Goal: Transaction & Acquisition: Purchase product/service

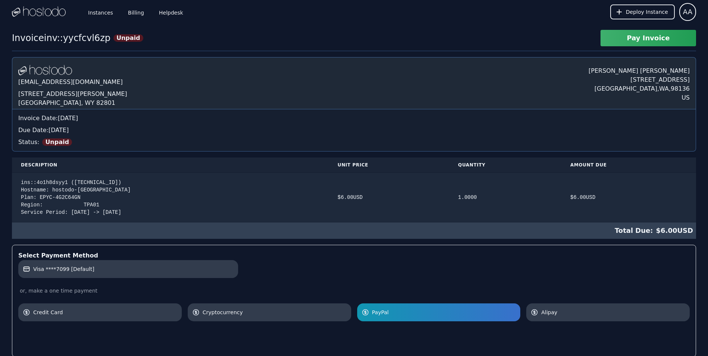
scroll to position [94, 0]
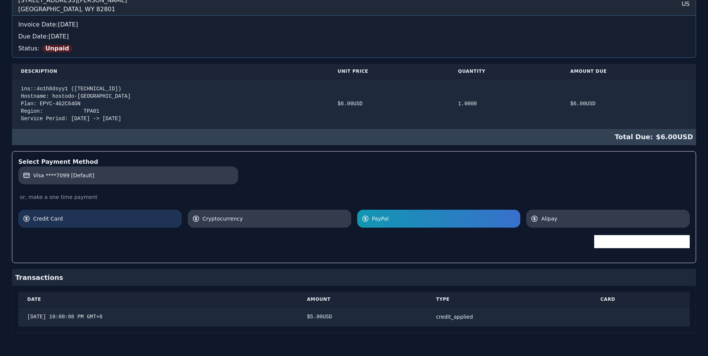
click at [89, 211] on link "Credit Card" at bounding box center [99, 219] width 163 height 18
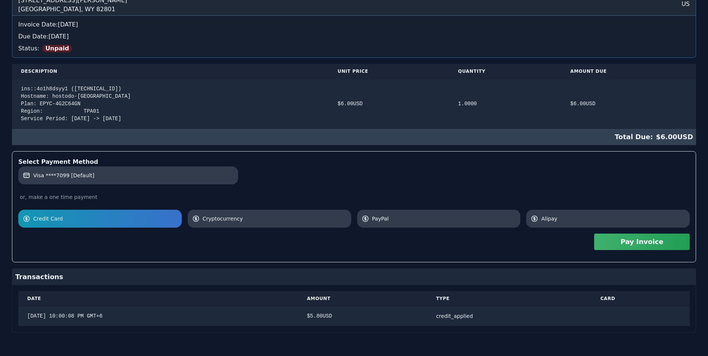
click at [617, 243] on button "Pay Invoice" at bounding box center [642, 242] width 96 height 16
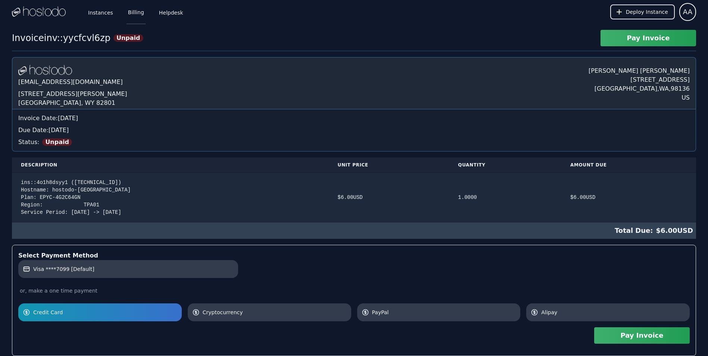
click at [127, 12] on link "Billing" at bounding box center [136, 12] width 19 height 25
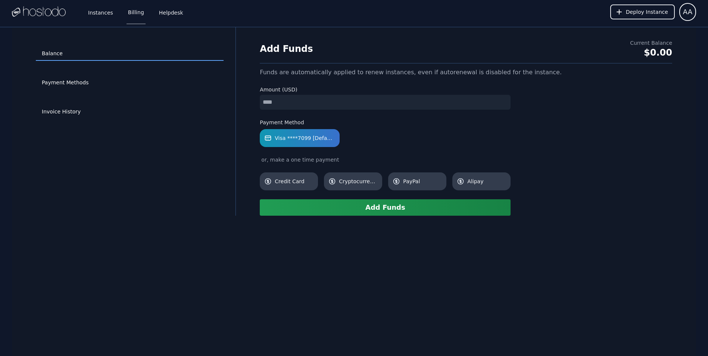
type input "**"
drag, startPoint x: 381, startPoint y: 287, endPoint x: 371, endPoint y: 274, distance: 16.5
click at [381, 287] on div "Balance Payment Methods Invoice History Add Funds Current Balance $0.00 Funds a…" at bounding box center [354, 205] width 684 height 356
click at [343, 206] on button "Add Funds" at bounding box center [385, 207] width 251 height 16
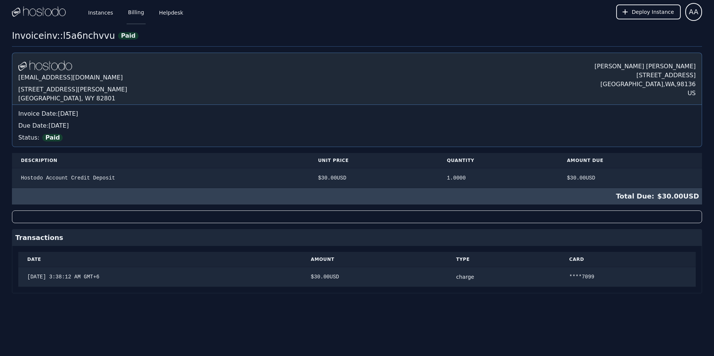
click at [127, 10] on link "Billing" at bounding box center [136, 12] width 19 height 25
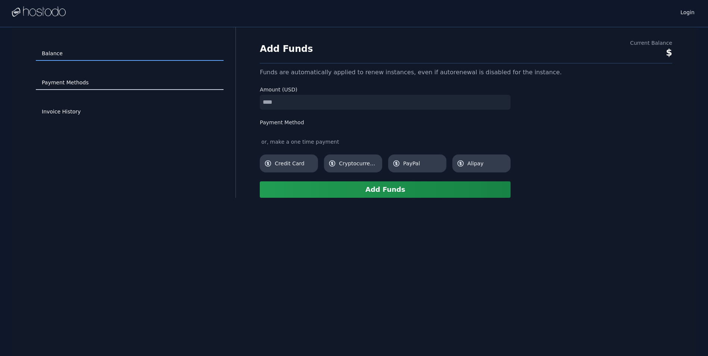
click at [78, 90] on link "Payment Methods" at bounding box center [130, 83] width 188 height 14
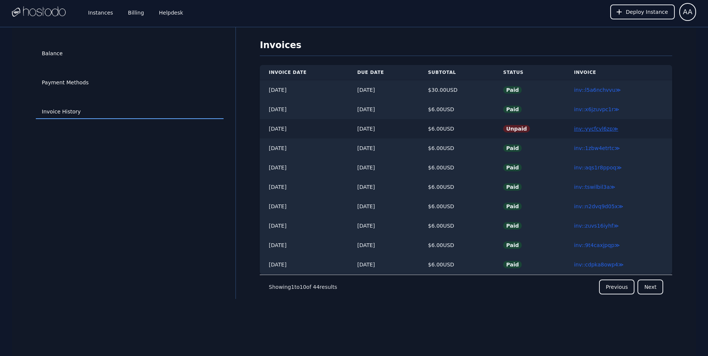
click at [597, 126] on link "inv::yycfcvl6zp ≫" at bounding box center [596, 129] width 44 height 6
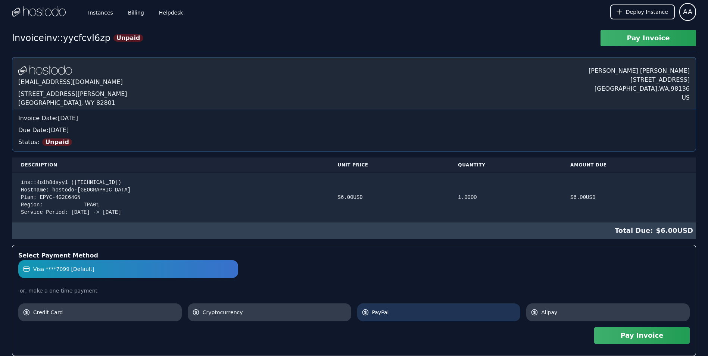
scroll to position [94, 0]
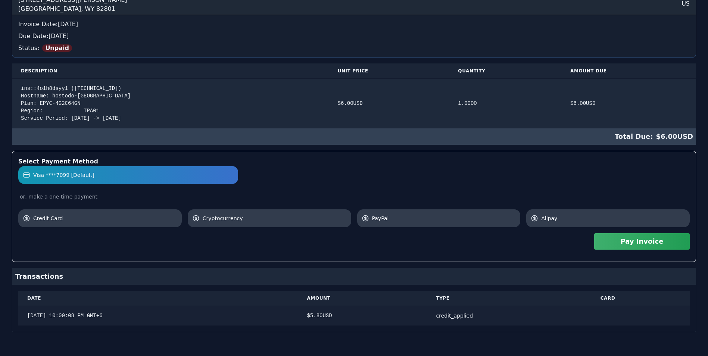
click at [340, 312] on div "$ 5.80 USD" at bounding box center [362, 315] width 111 height 7
click at [315, 313] on td "$ 5.80 USD" at bounding box center [362, 316] width 129 height 20
drag, startPoint x: 317, startPoint y: 310, endPoint x: 339, endPoint y: 290, distance: 29.1
click at [318, 305] on table "Date Amount Type Card 9/17/2025, 10:00:08 PM GMT+6 $ 5.80 USD credit_applied" at bounding box center [353, 308] width 671 height 35
click at [561, 215] on span "Alipay" at bounding box center [613, 218] width 144 height 7
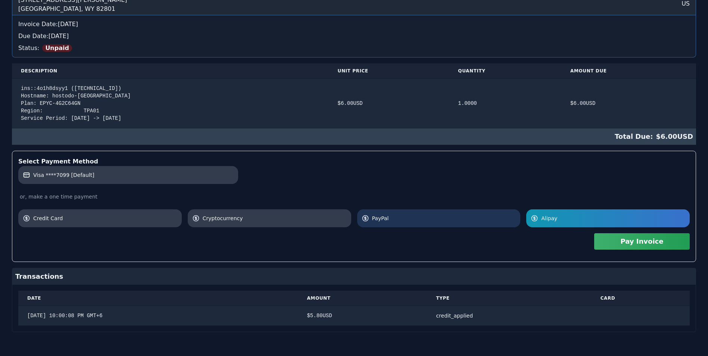
click at [443, 219] on span "PayPal" at bounding box center [444, 218] width 144 height 7
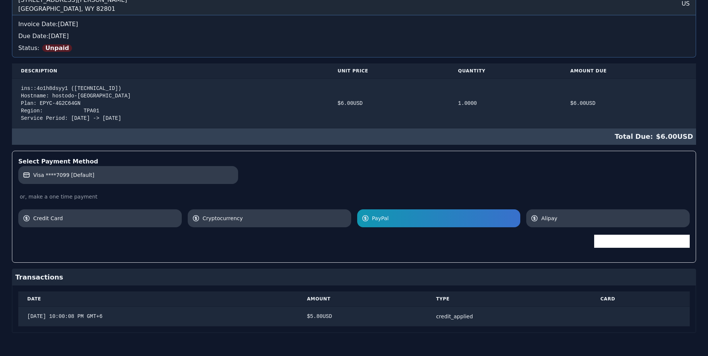
scroll to position [0, 0]
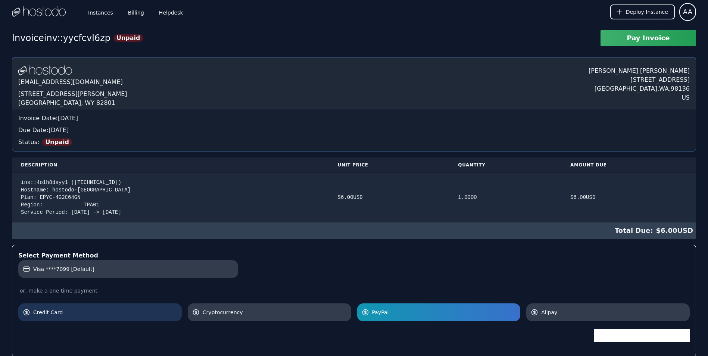
click at [94, 305] on link "Credit Card" at bounding box center [99, 312] width 163 height 18
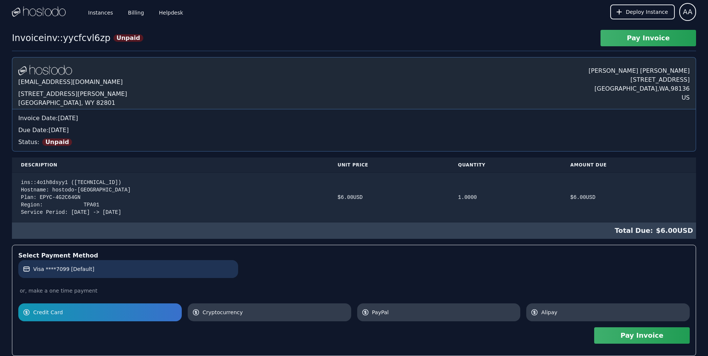
click at [130, 266] on label "Visa ****7099 [Default]" at bounding box center [128, 268] width 211 height 7
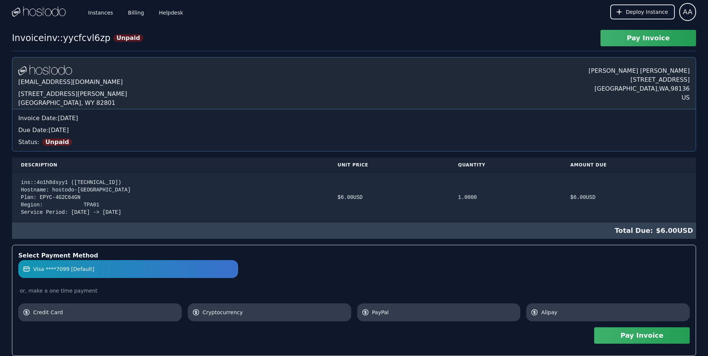
click at [651, 336] on button "Pay Invoice" at bounding box center [642, 335] width 96 height 16
click at [625, 42] on button "Pay Invoice" at bounding box center [649, 38] width 96 height 16
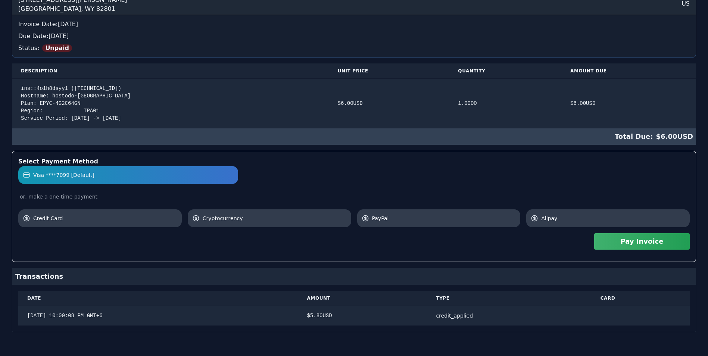
click at [637, 240] on button "Pay Invoice" at bounding box center [642, 241] width 96 height 16
click at [251, 227] on div "Select Payment Method Visa ****7099 [Default] or, make a one time payment Credi…" at bounding box center [353, 206] width 671 height 99
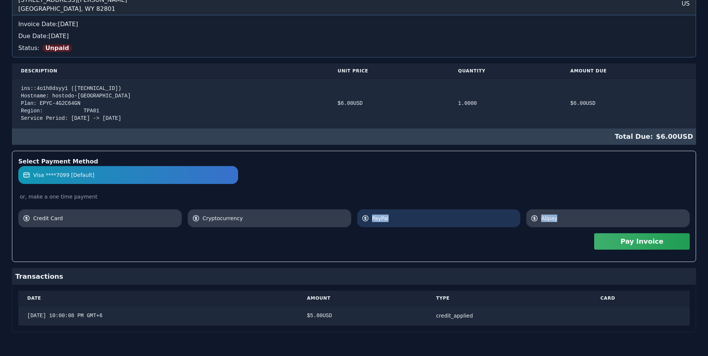
click at [362, 215] on icon at bounding box center [365, 218] width 7 height 7
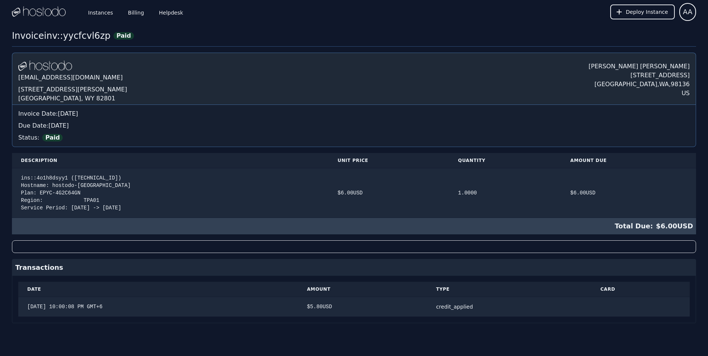
scroll to position [0, 0]
